Goal: Complete application form

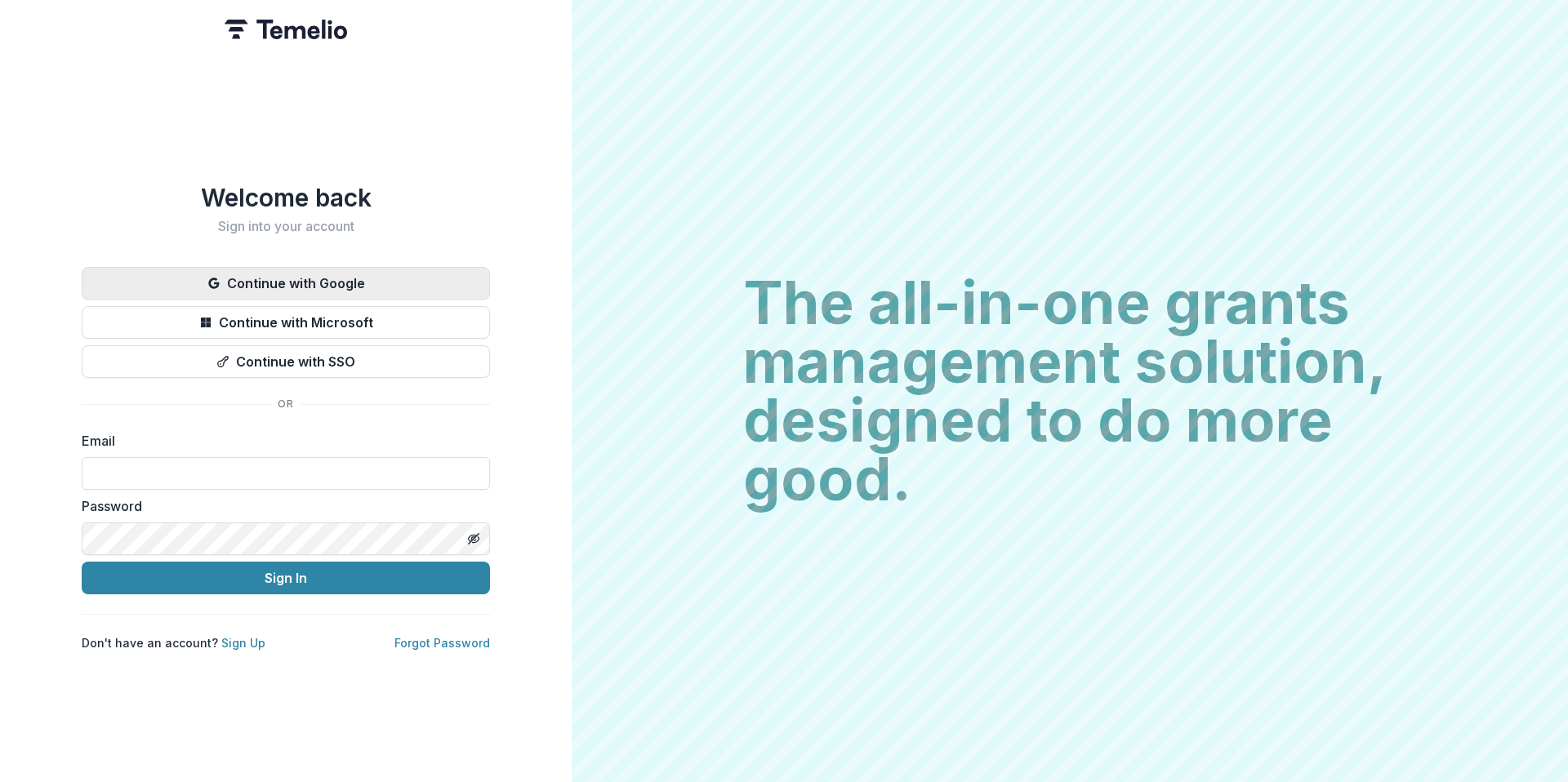
click at [311, 267] on button "Continue with Google" at bounding box center [285, 284] width 408 height 33
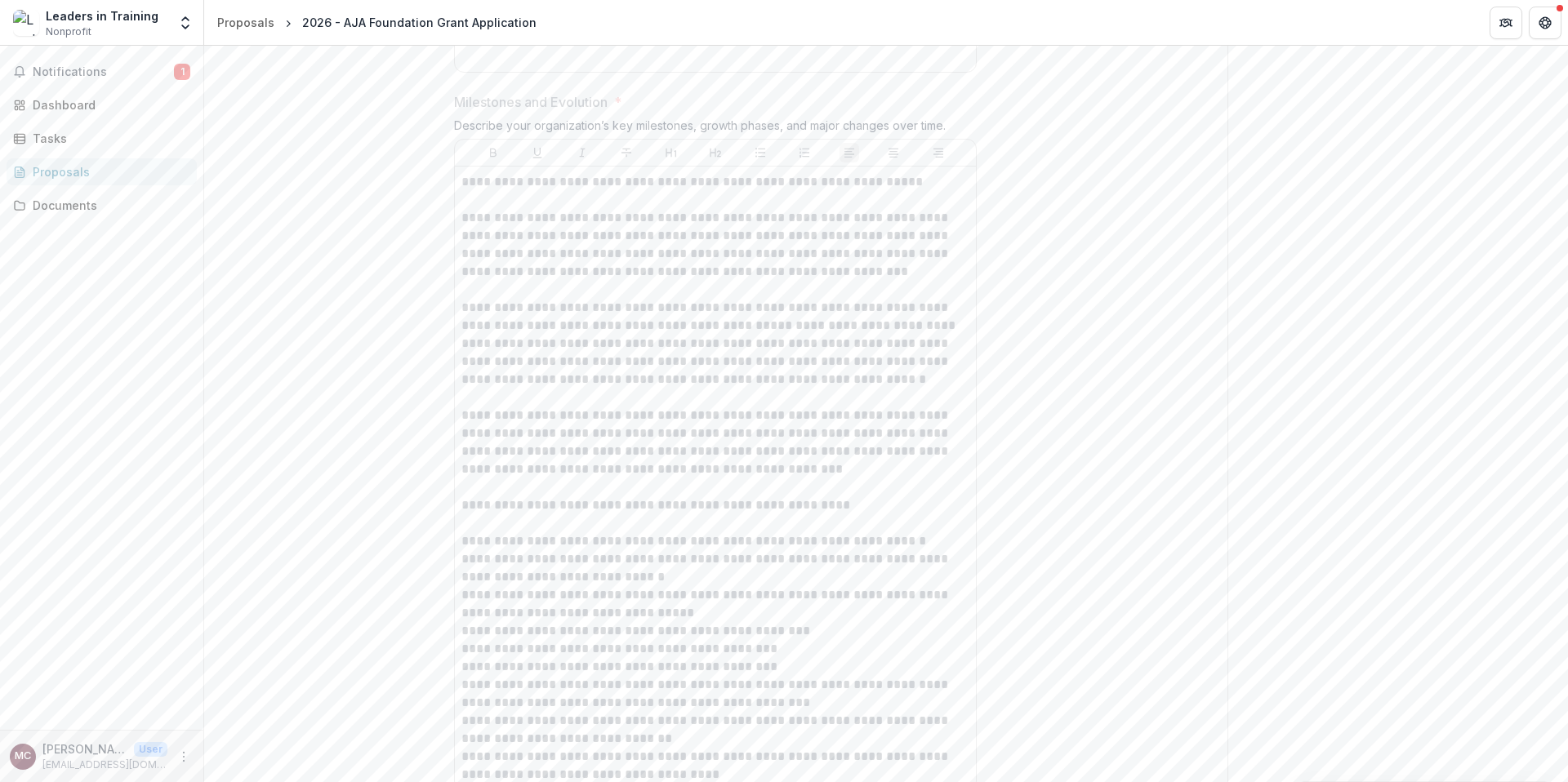
scroll to position [1531, 0]
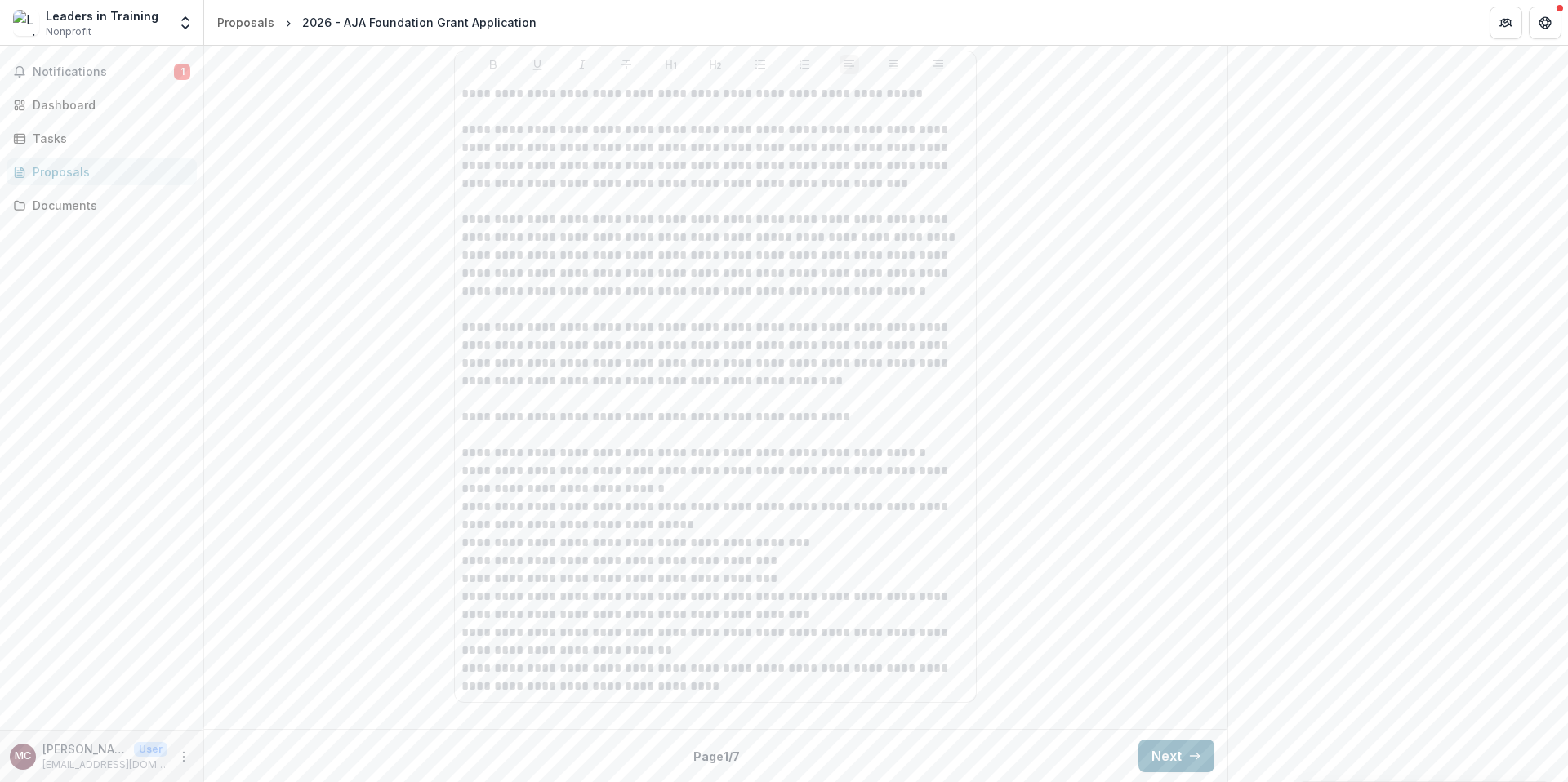
click at [1144, 751] on button "Next" at bounding box center [1176, 757] width 76 height 33
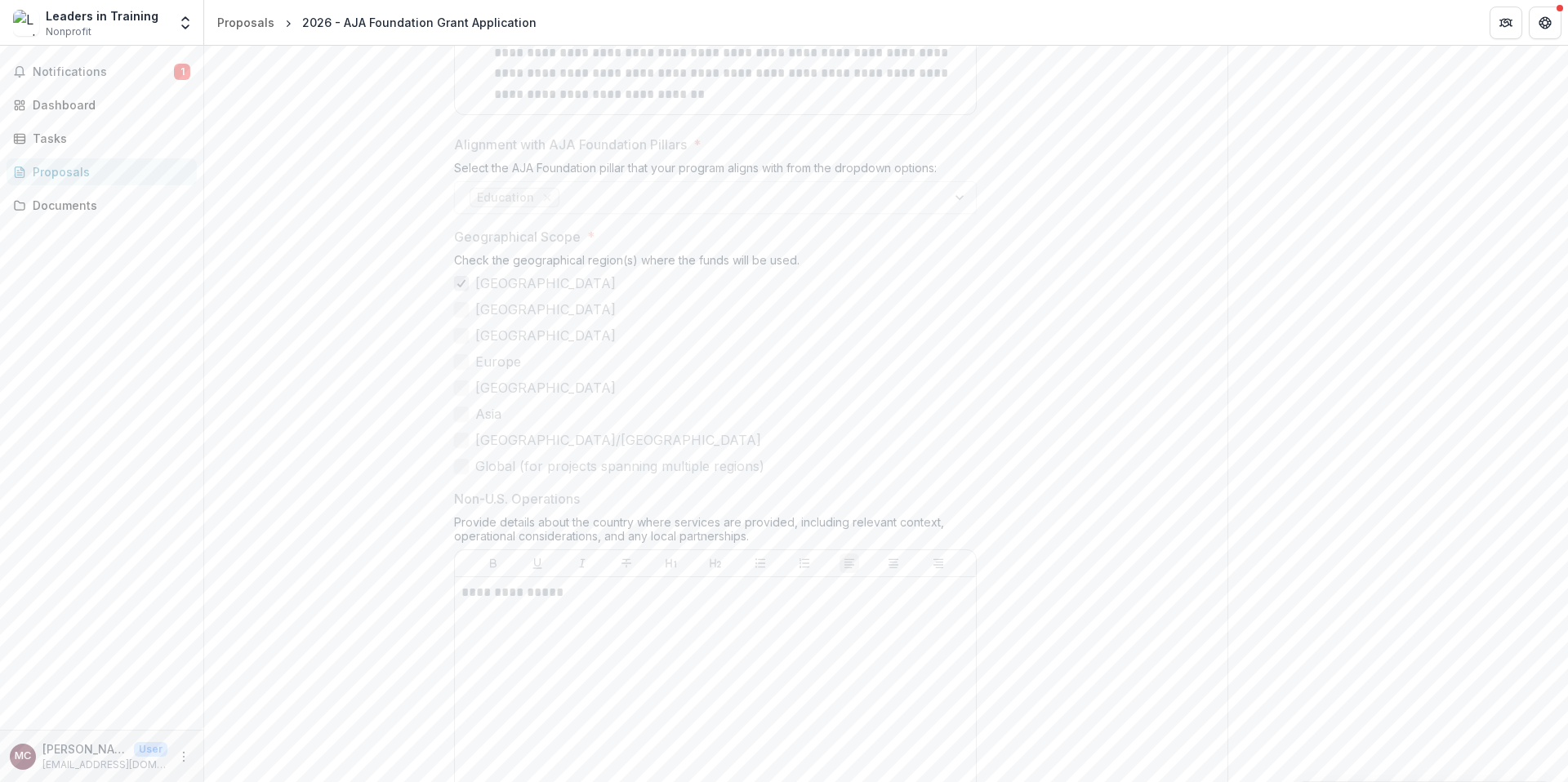
scroll to position [2047, 0]
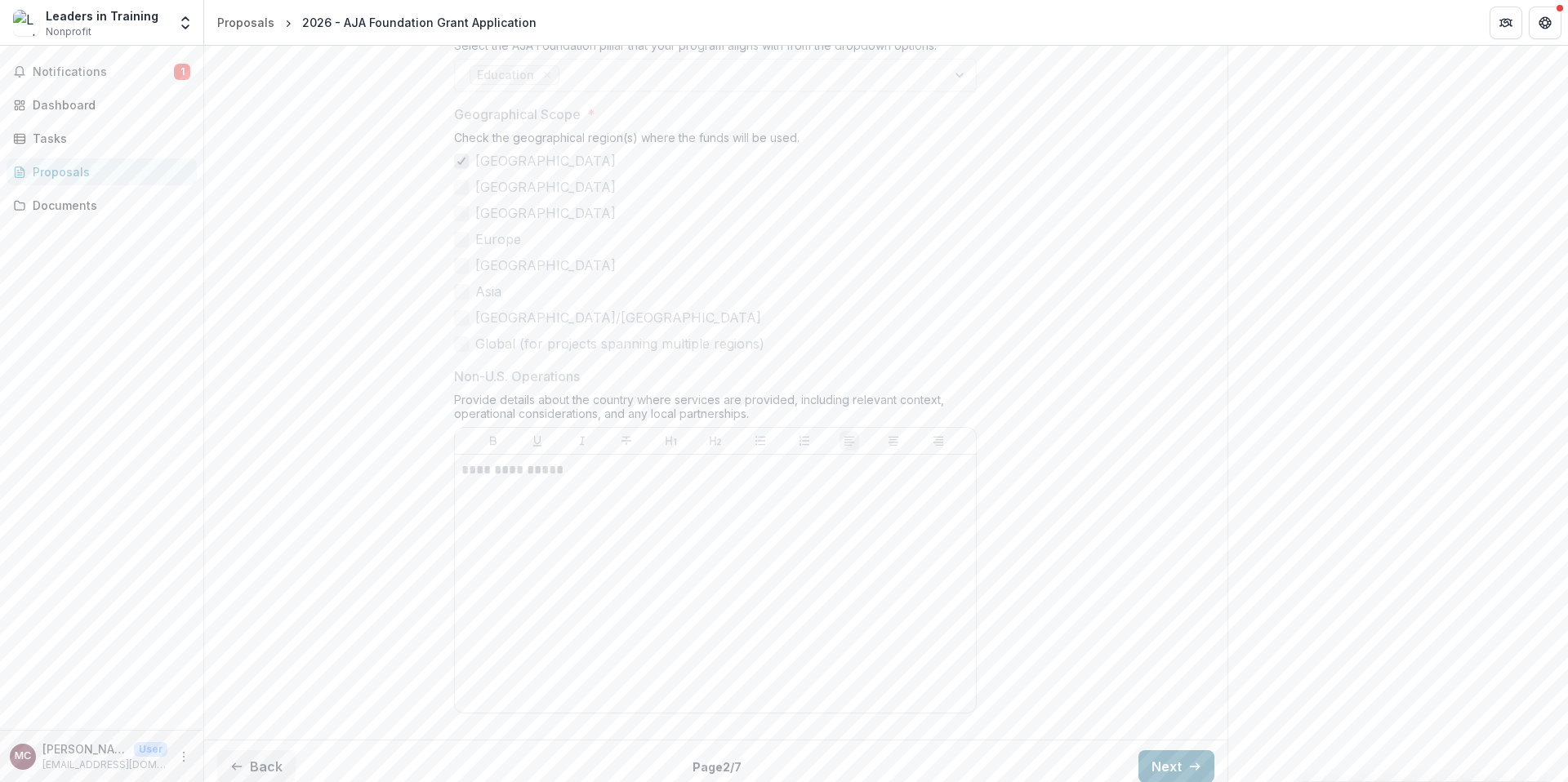
click at [1185, 774] on button "Next" at bounding box center [1176, 767] width 76 height 33
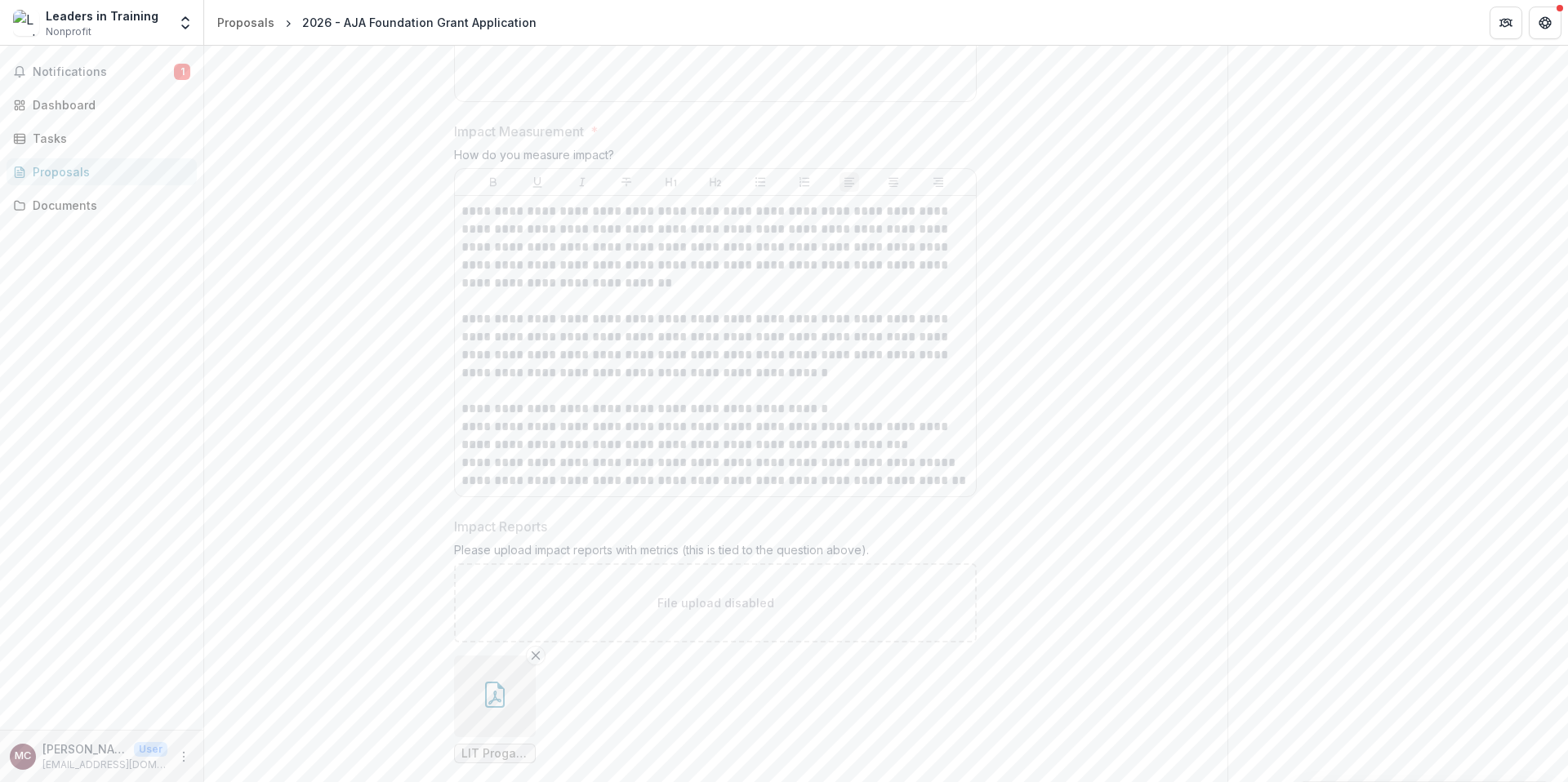
scroll to position [1403, 0]
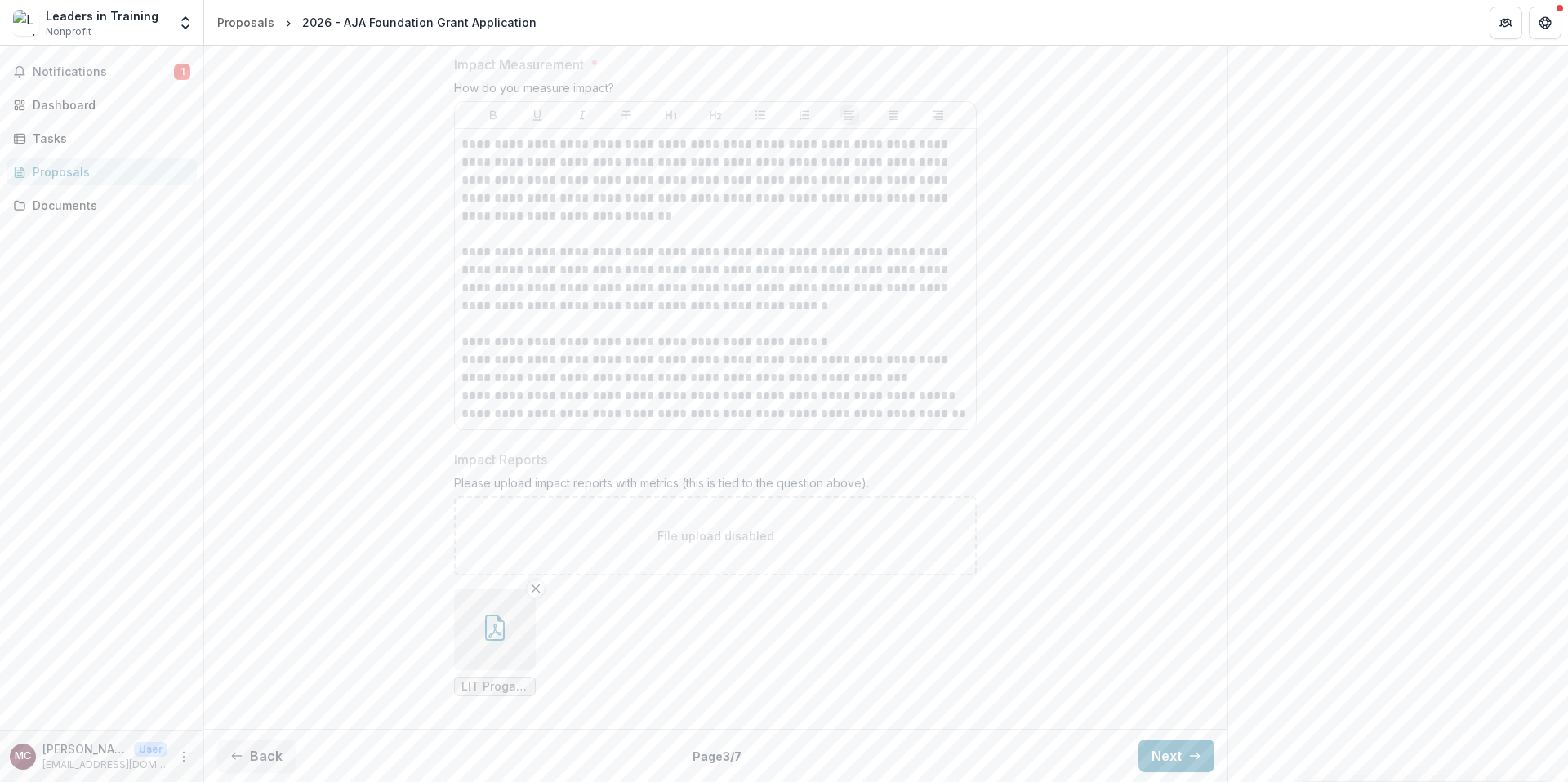
click at [512, 605] on button "button" at bounding box center [495, 630] width 81 height 81
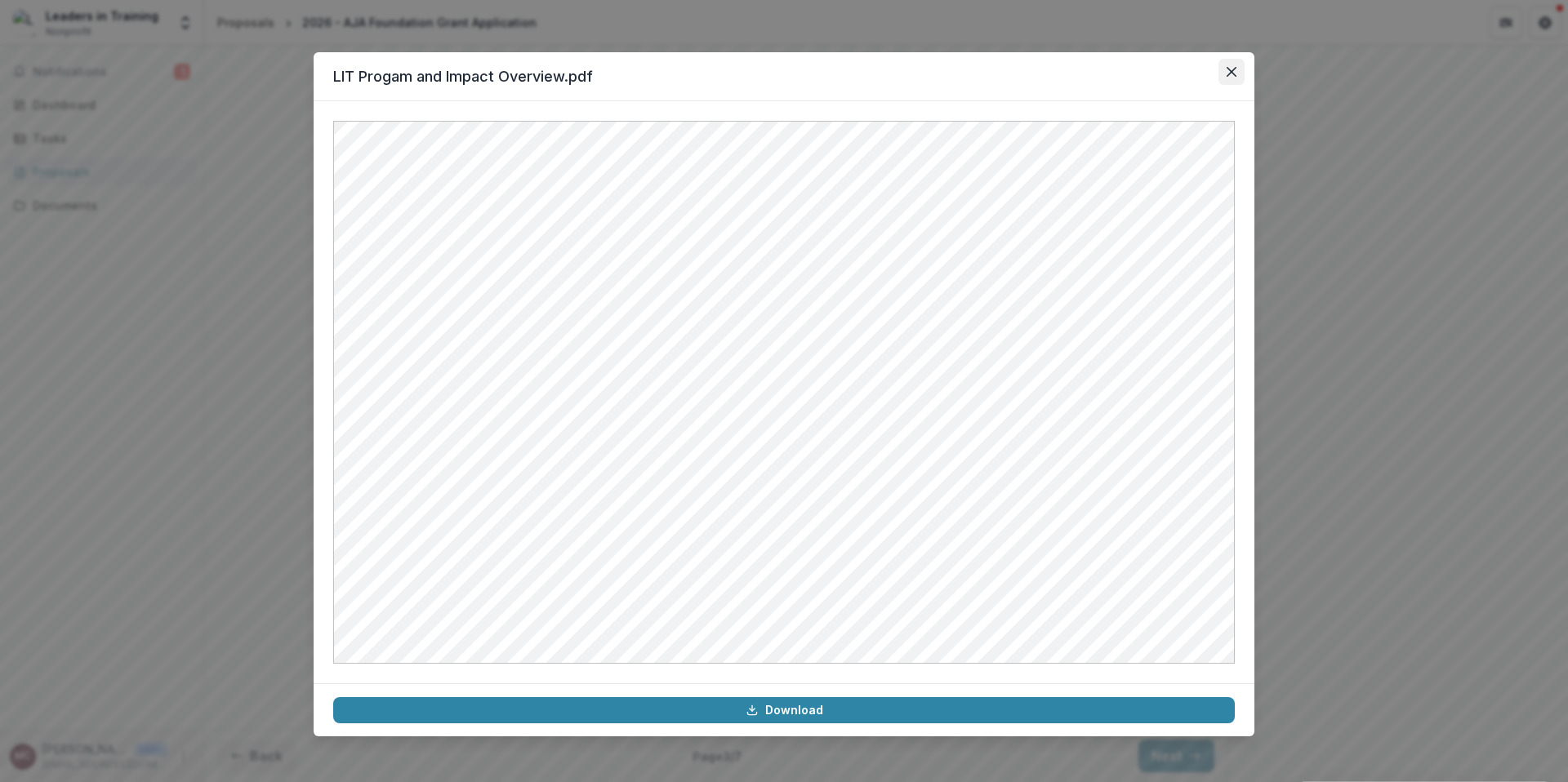
click at [1237, 75] on button "Close" at bounding box center [1232, 72] width 26 height 26
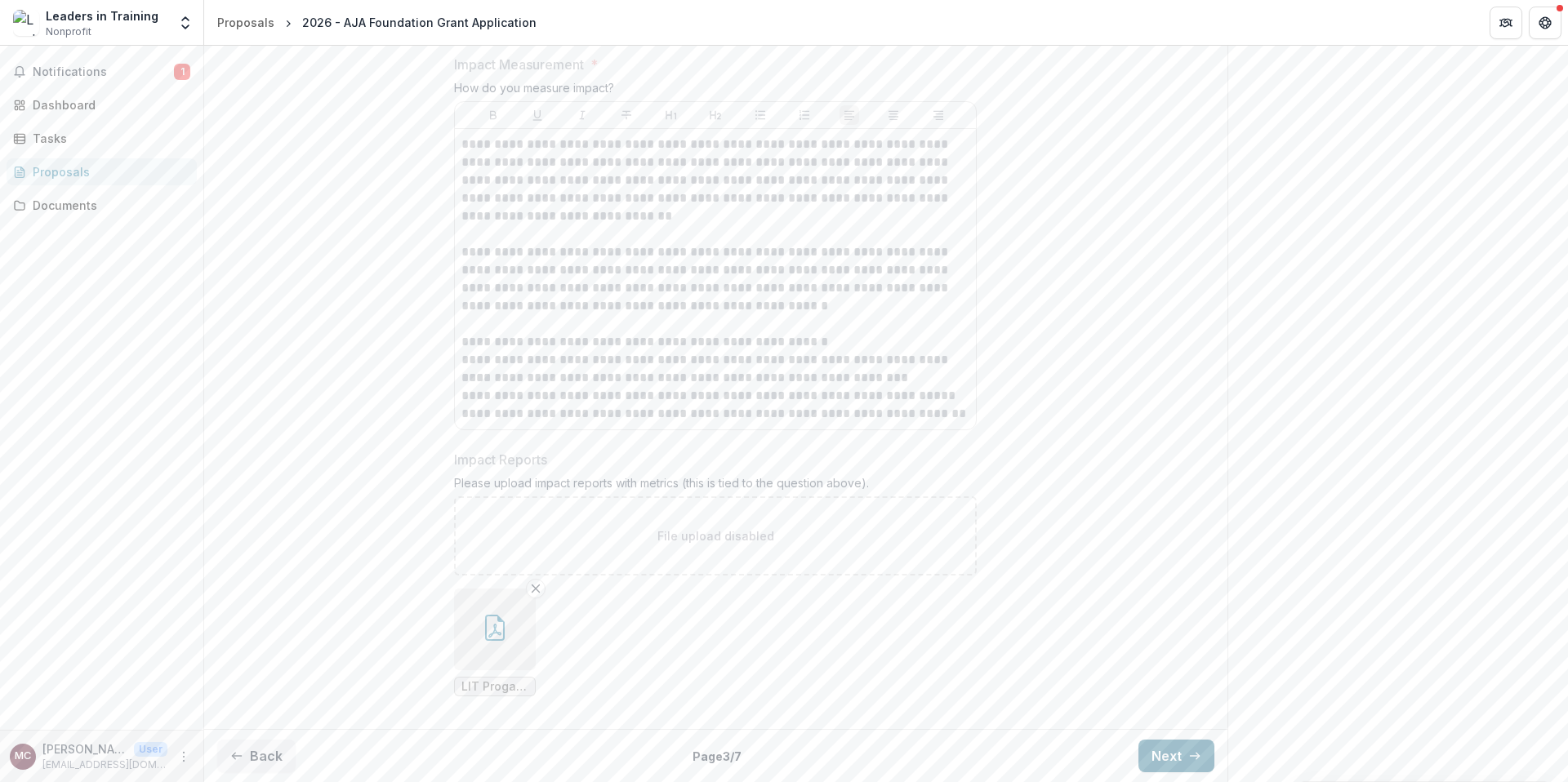
click at [1186, 749] on button "Next" at bounding box center [1176, 757] width 76 height 33
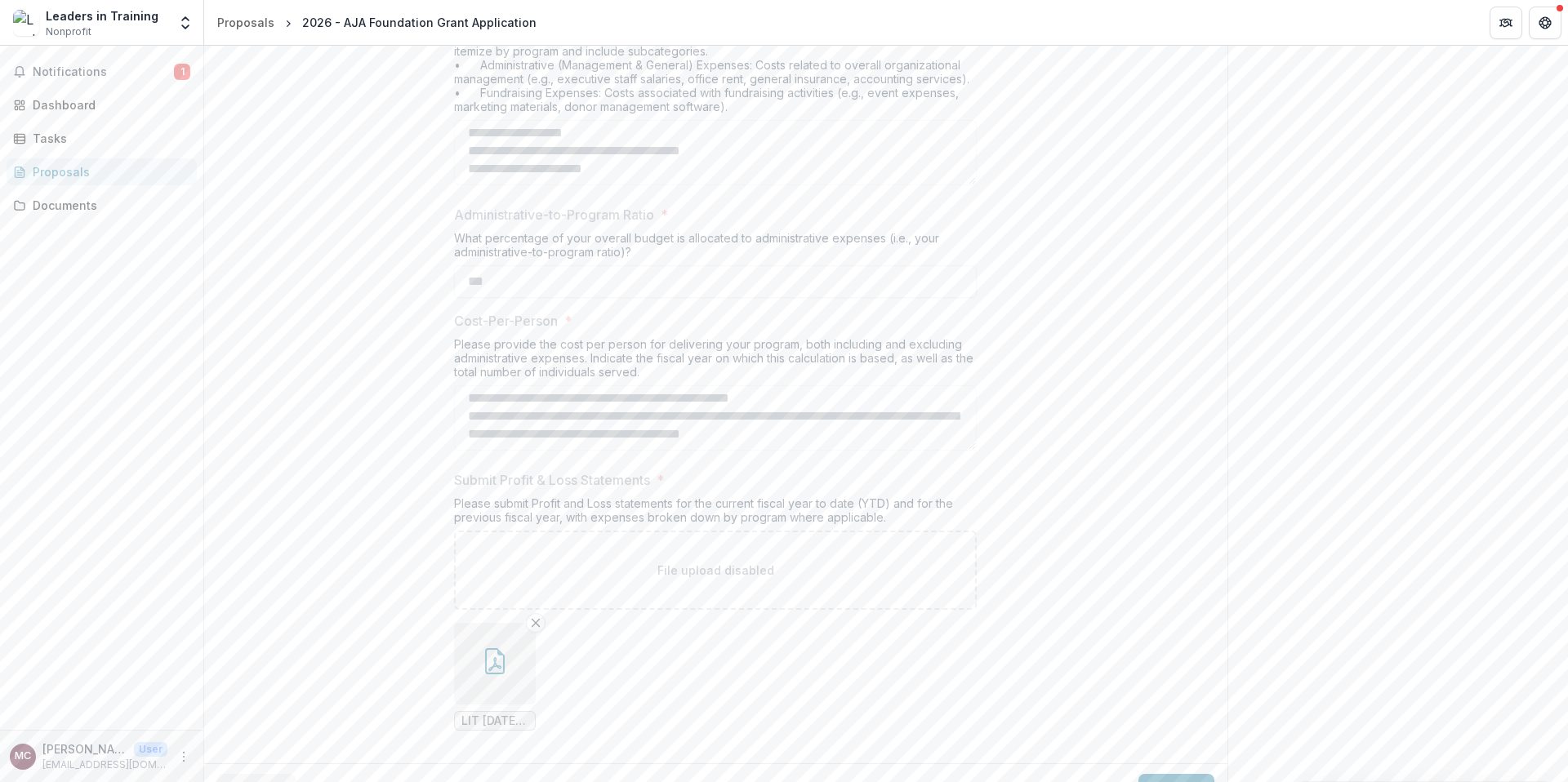
scroll to position [766, 0]
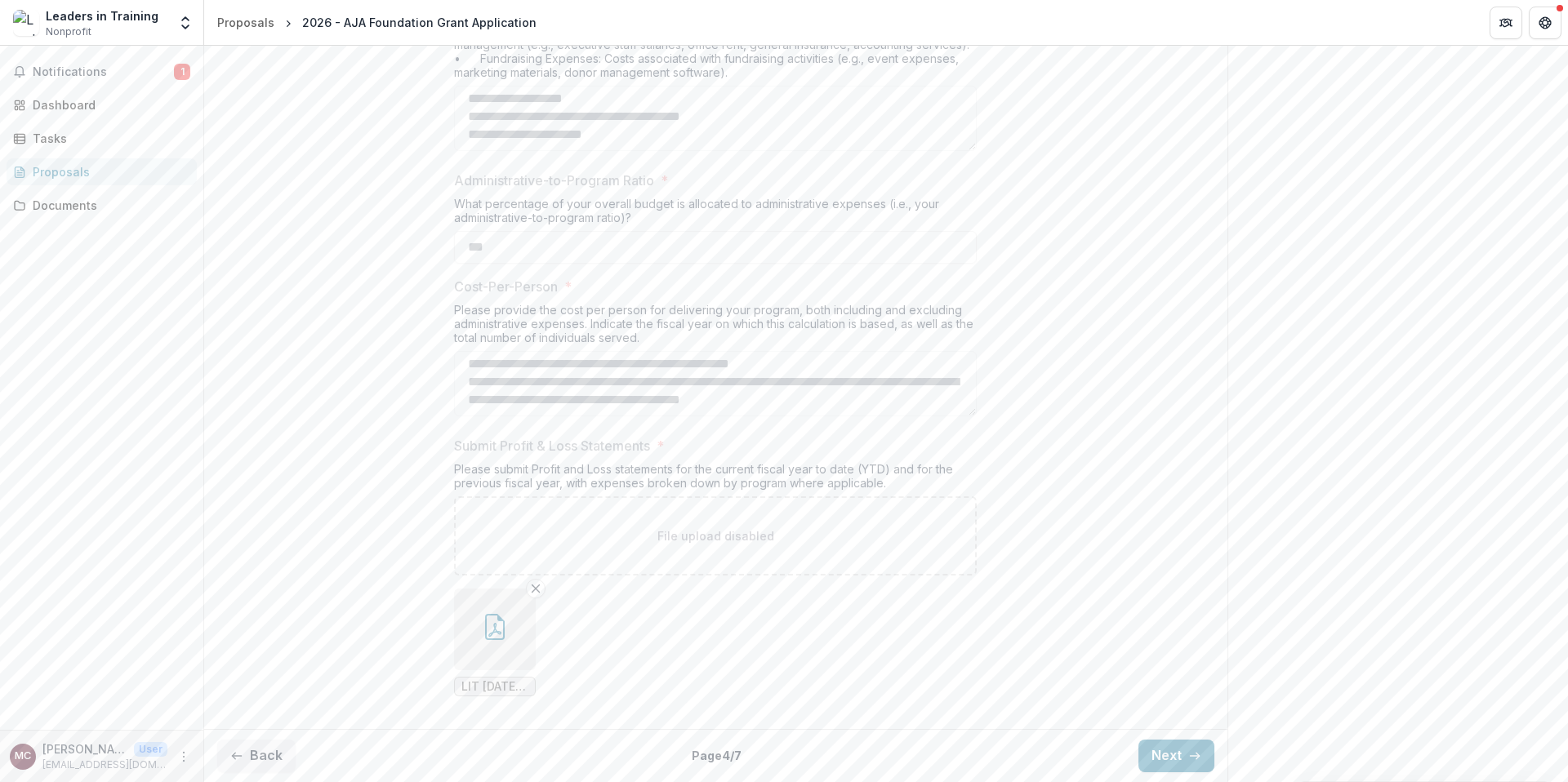
click at [512, 637] on button "button" at bounding box center [495, 630] width 81 height 81
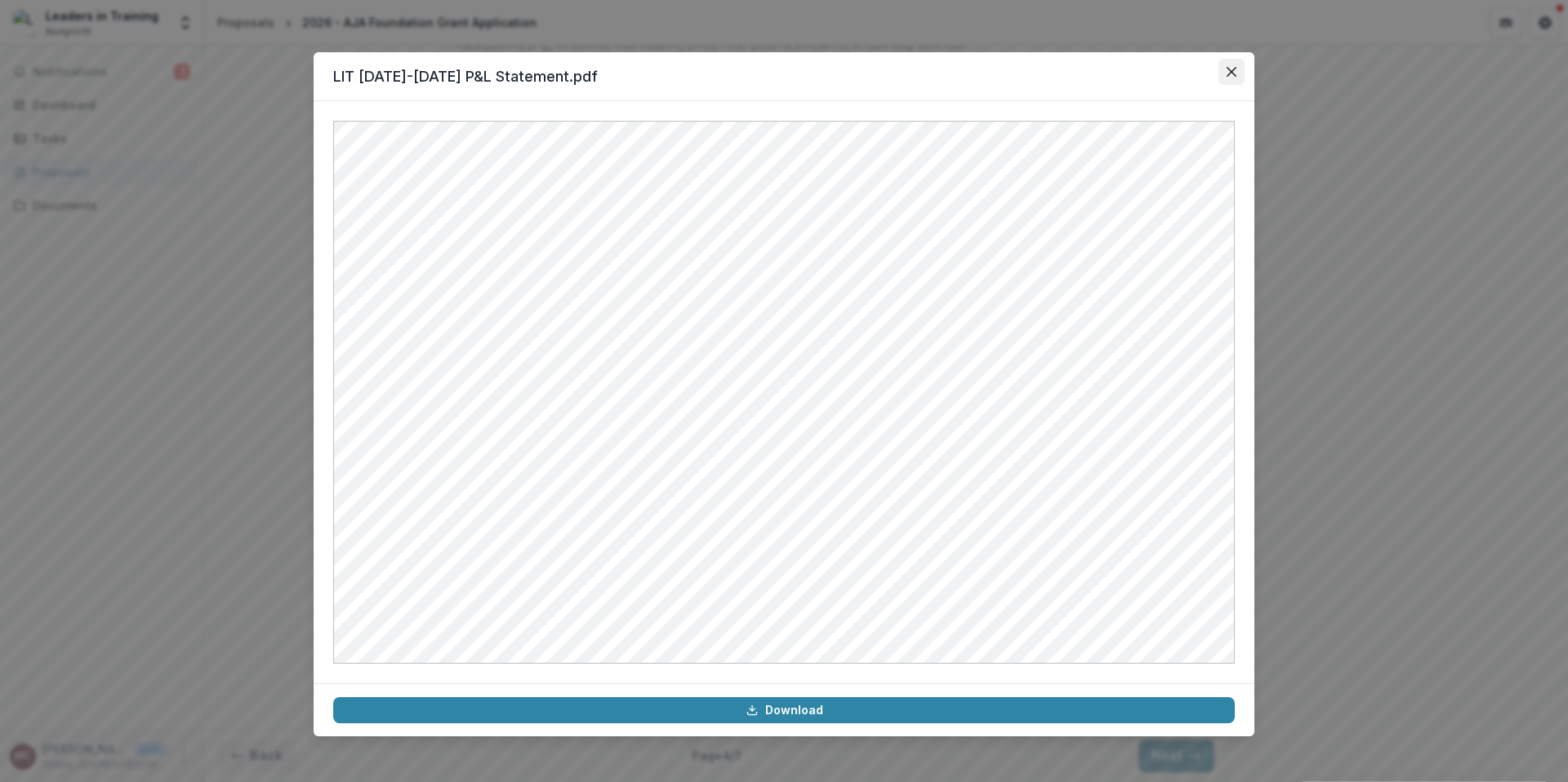
click at [1227, 74] on icon "Close" at bounding box center [1232, 72] width 10 height 10
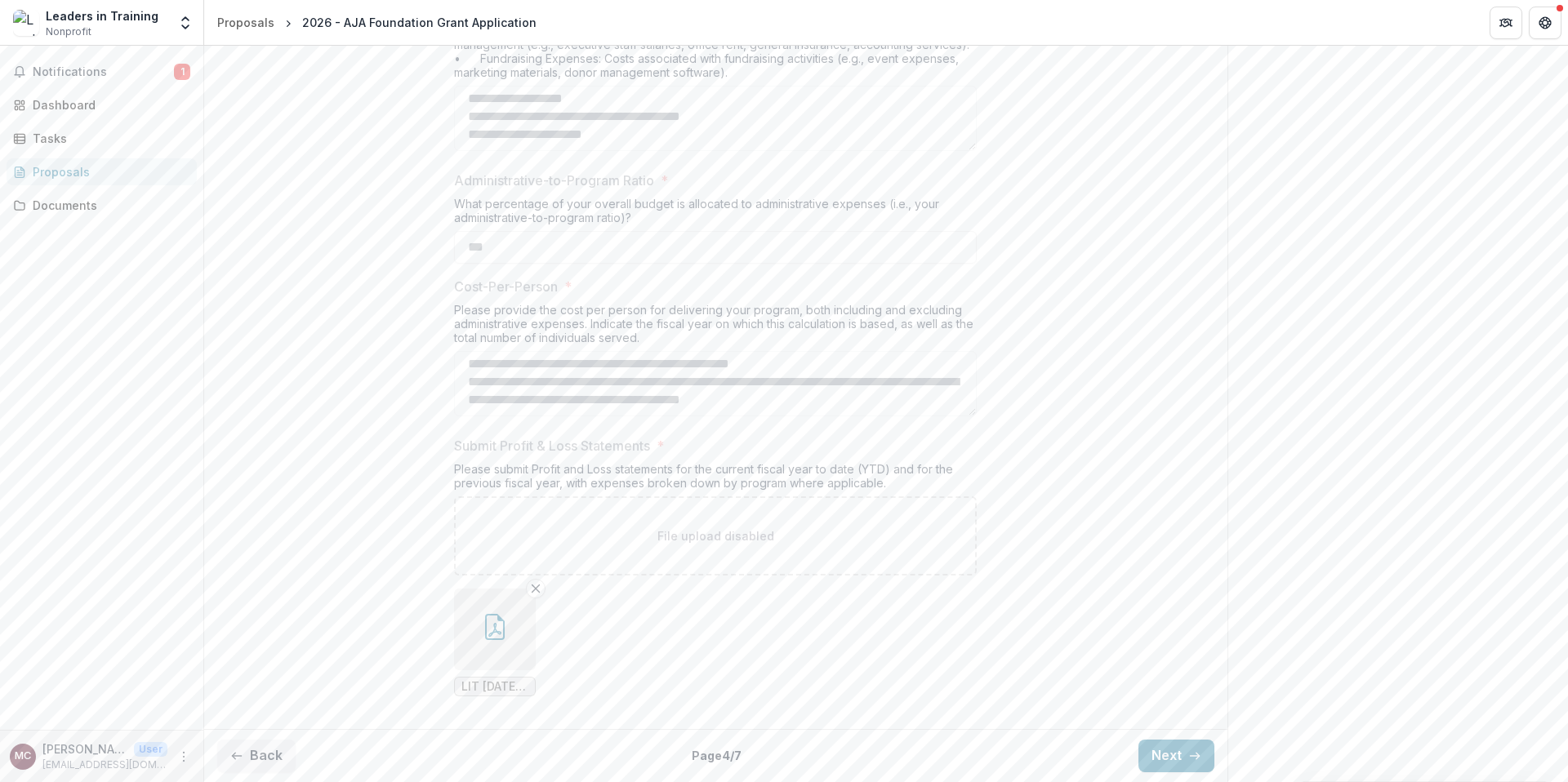
click at [1188, 752] on icon "button" at bounding box center [1194, 756] width 13 height 13
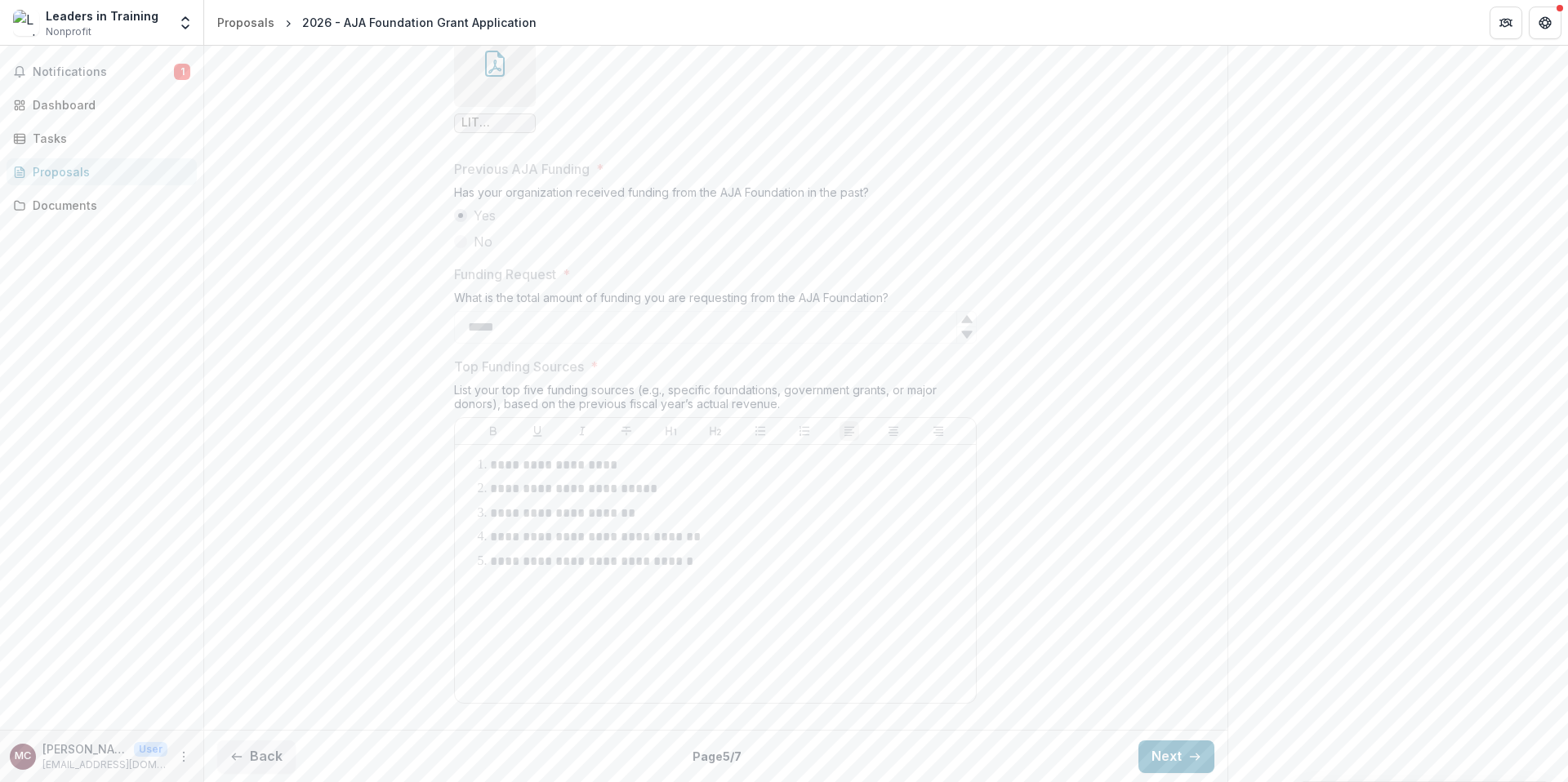
scroll to position [900, 0]
click at [1169, 746] on button "Next" at bounding box center [1176, 757] width 76 height 33
